Goal: Check status: Check status

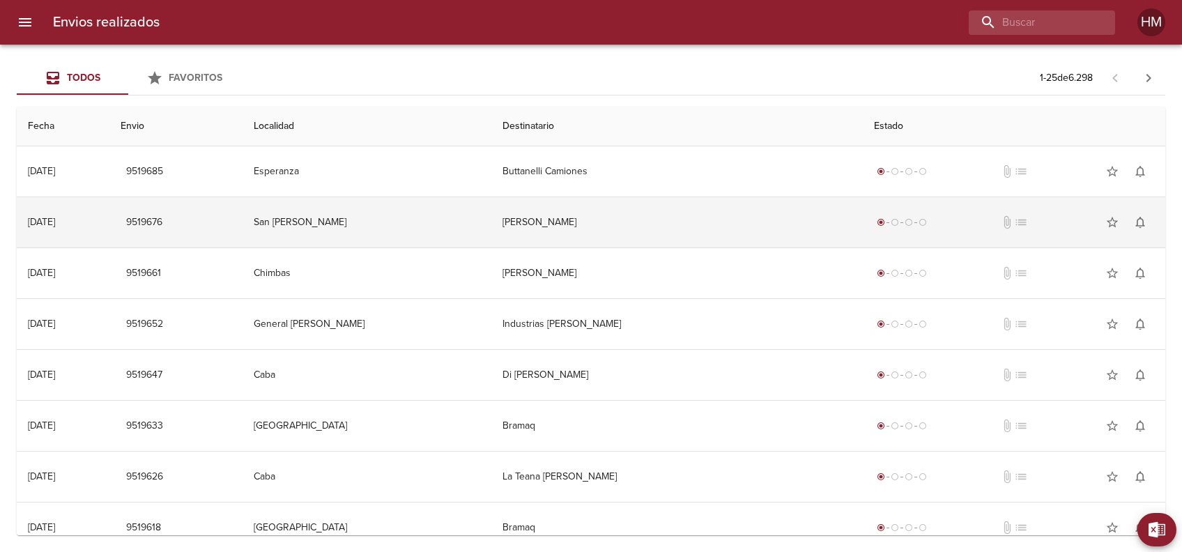
click at [658, 223] on td "[PERSON_NAME]" at bounding box center [676, 222] width 371 height 50
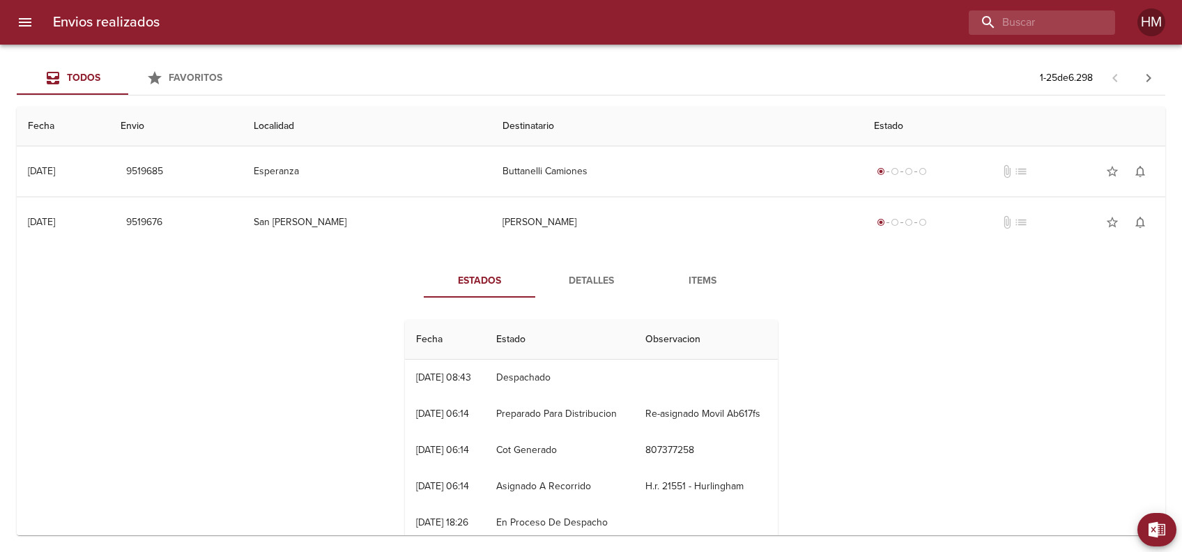
click at [681, 274] on span "Items" at bounding box center [702, 280] width 95 height 17
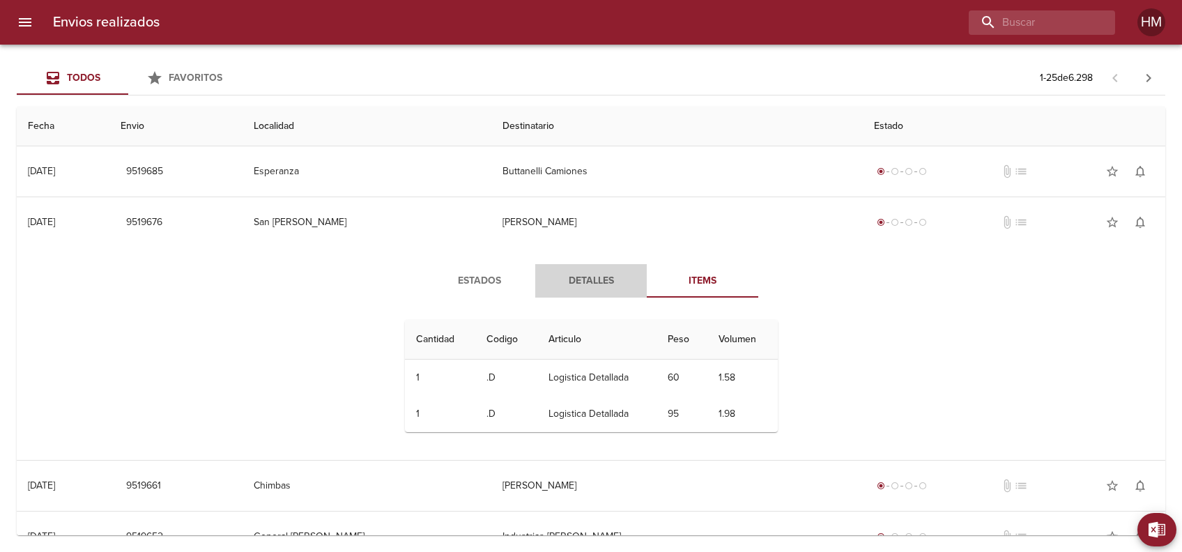
click at [592, 273] on span "Detalles" at bounding box center [590, 280] width 95 height 17
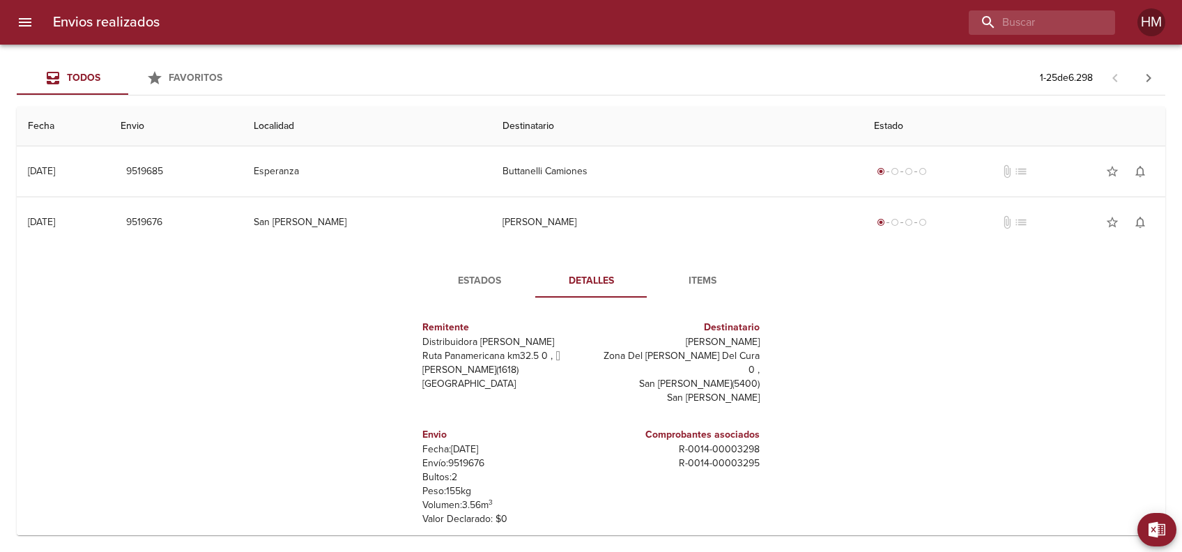
scroll to position [6, 0]
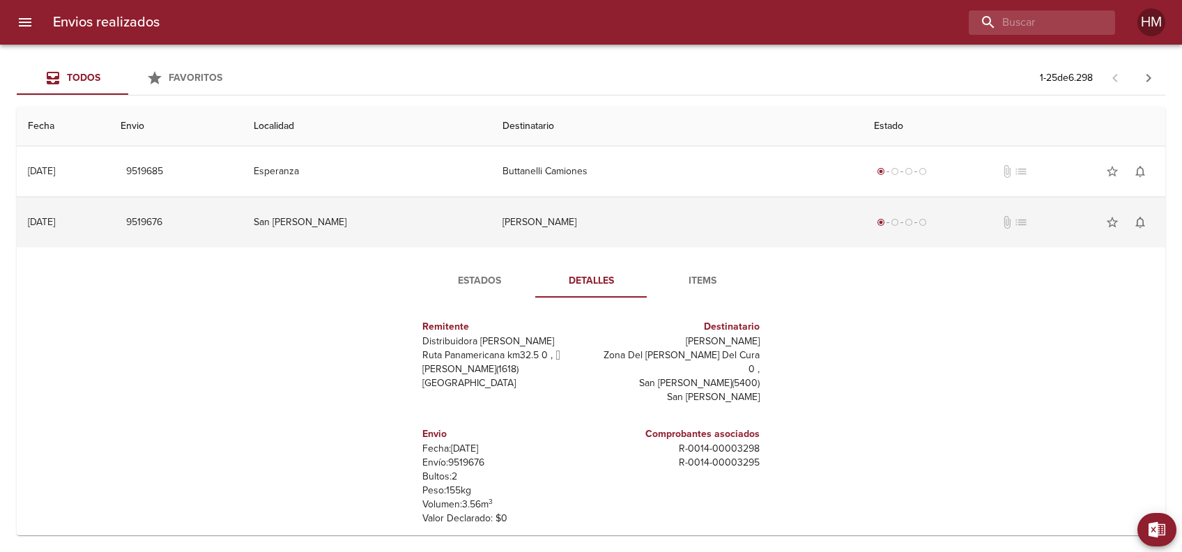
click at [417, 227] on td "San [PERSON_NAME]" at bounding box center [366, 222] width 249 height 50
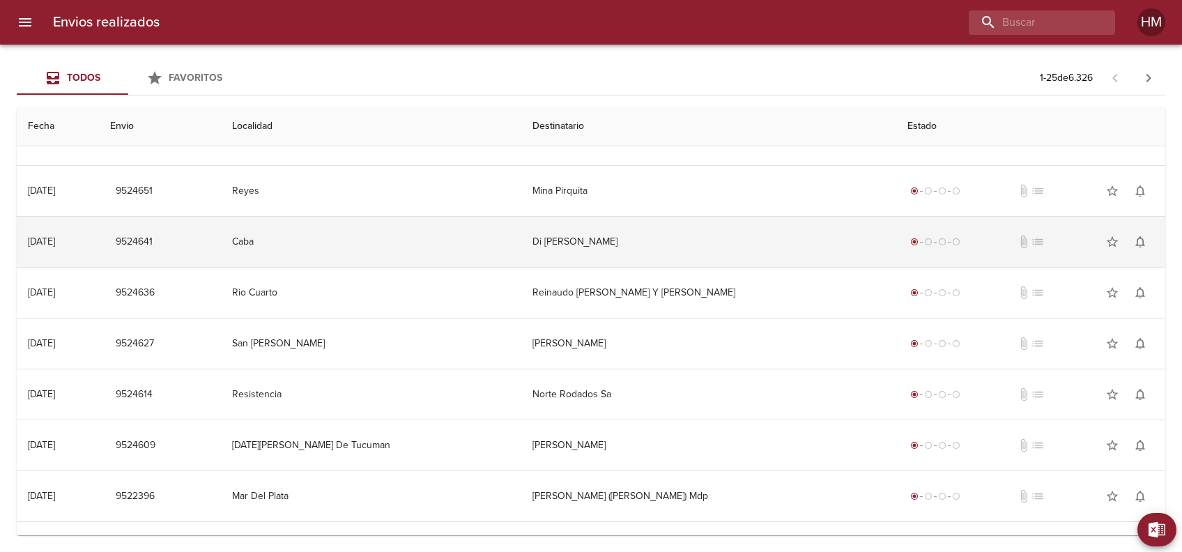
scroll to position [557, 0]
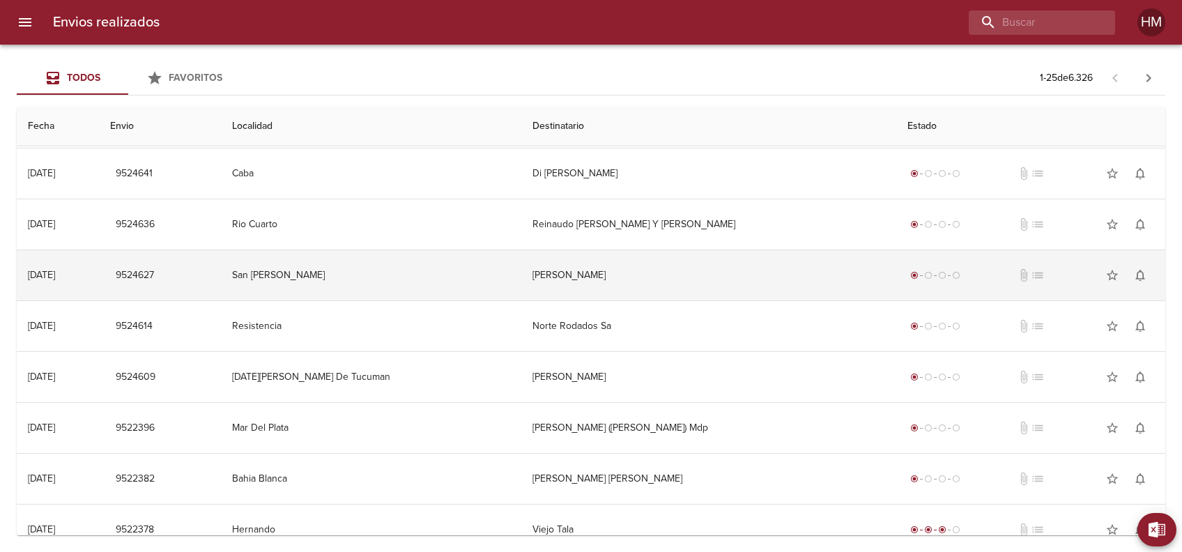
click at [615, 273] on td "[PERSON_NAME]" at bounding box center [708, 275] width 375 height 50
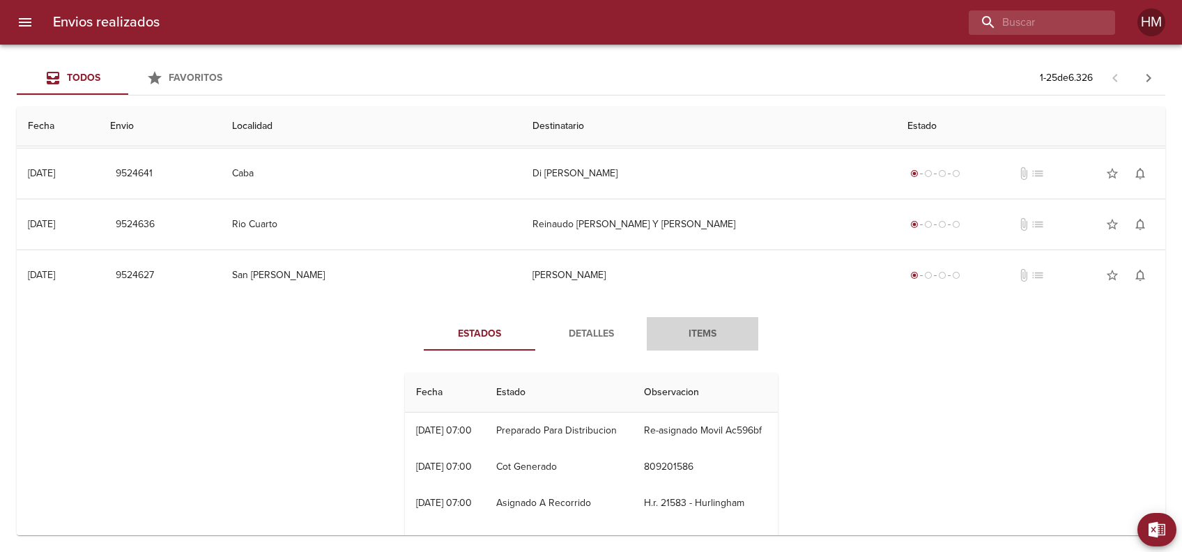
click at [695, 330] on span "Items" at bounding box center [702, 333] width 95 height 17
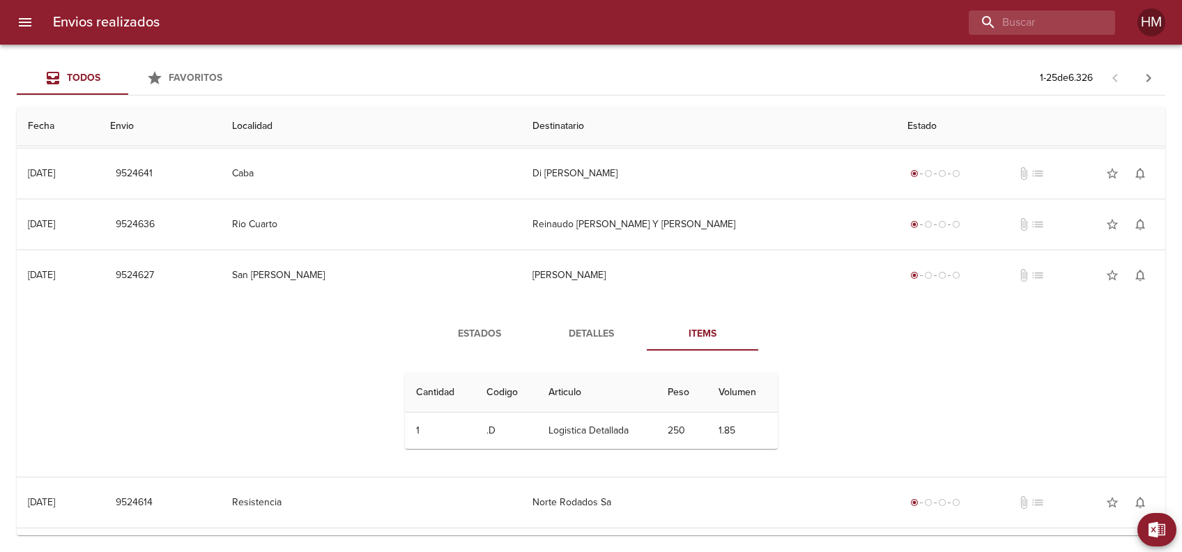
scroll to position [650, 0]
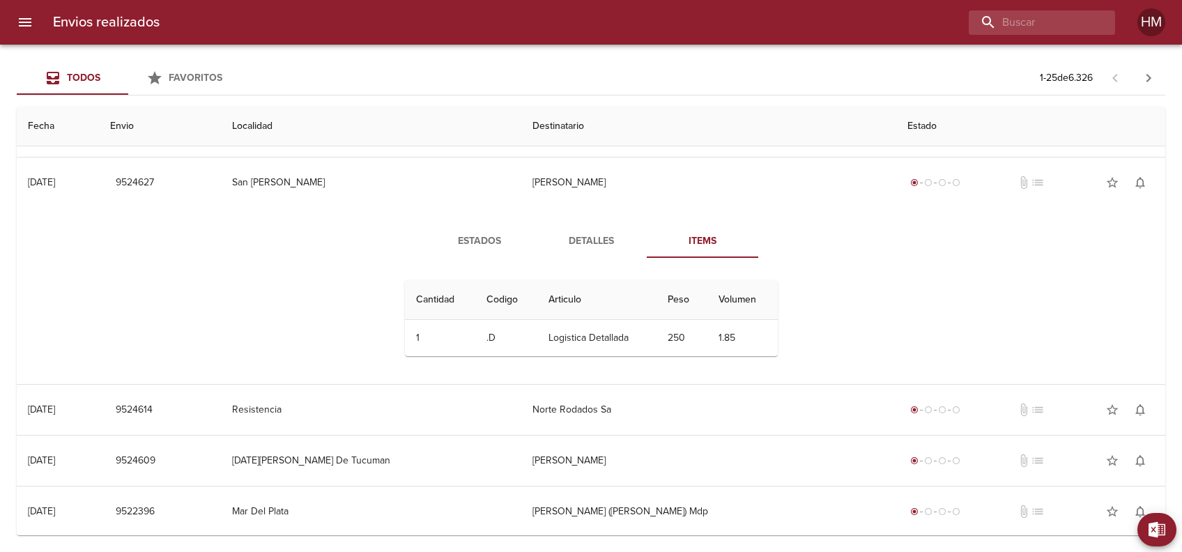
click at [593, 249] on button "Detalles" at bounding box center [590, 240] width 111 height 33
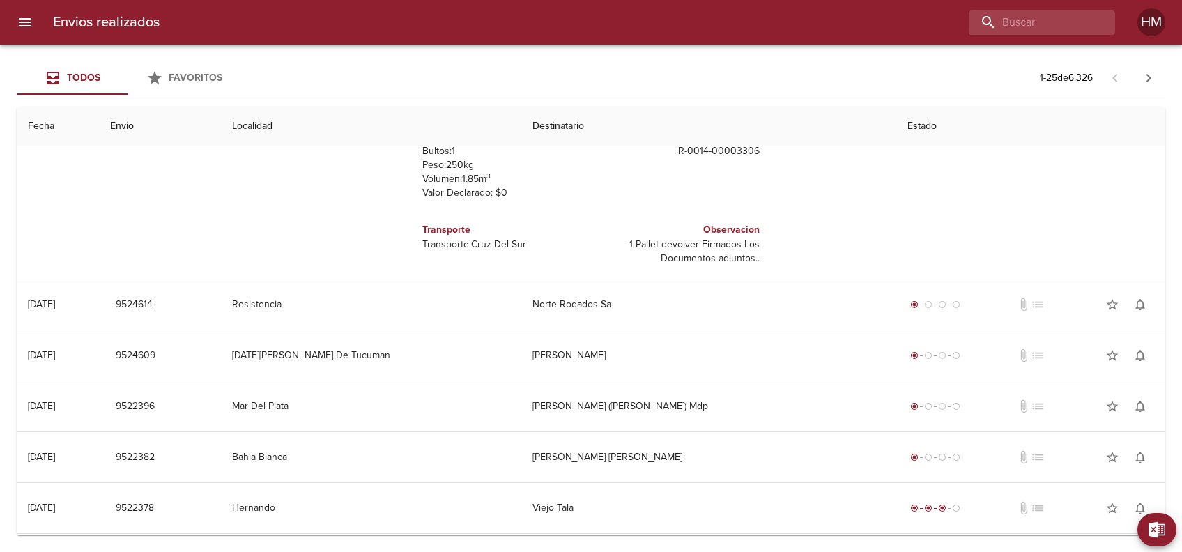
scroll to position [1021, 0]
